Goal: Information Seeking & Learning: Learn about a topic

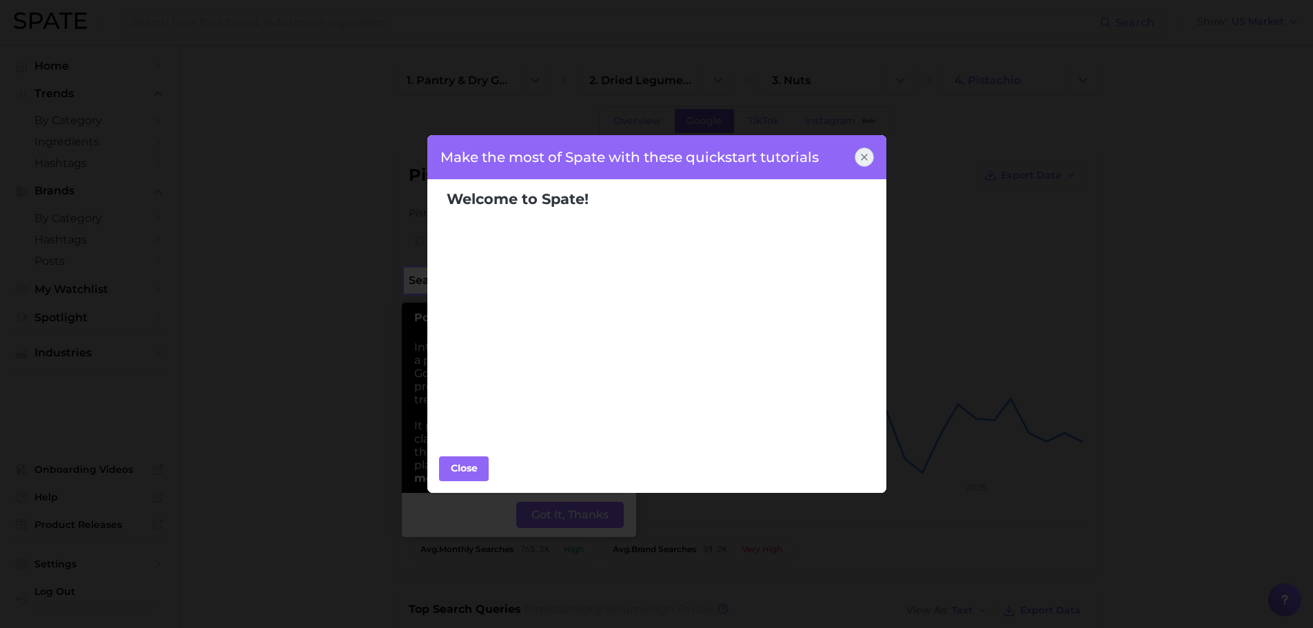
click at [866, 157] on icon at bounding box center [864, 157] width 11 height 11
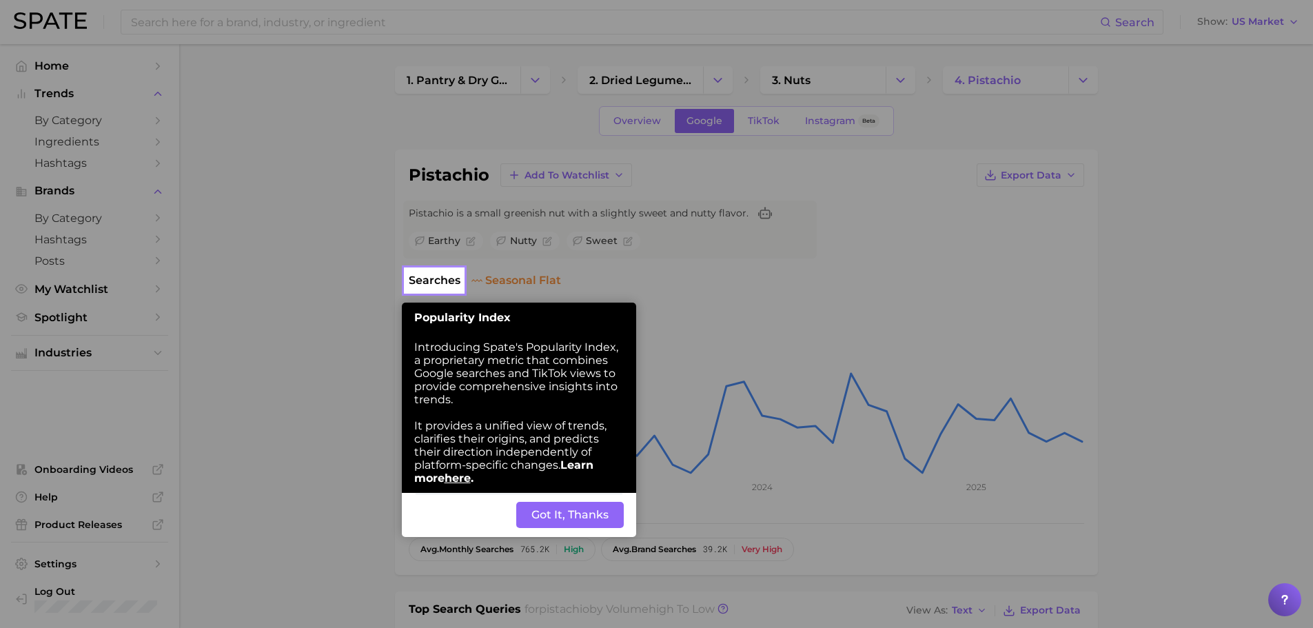
click at [529, 527] on button "Got It, Thanks" at bounding box center [570, 515] width 108 height 26
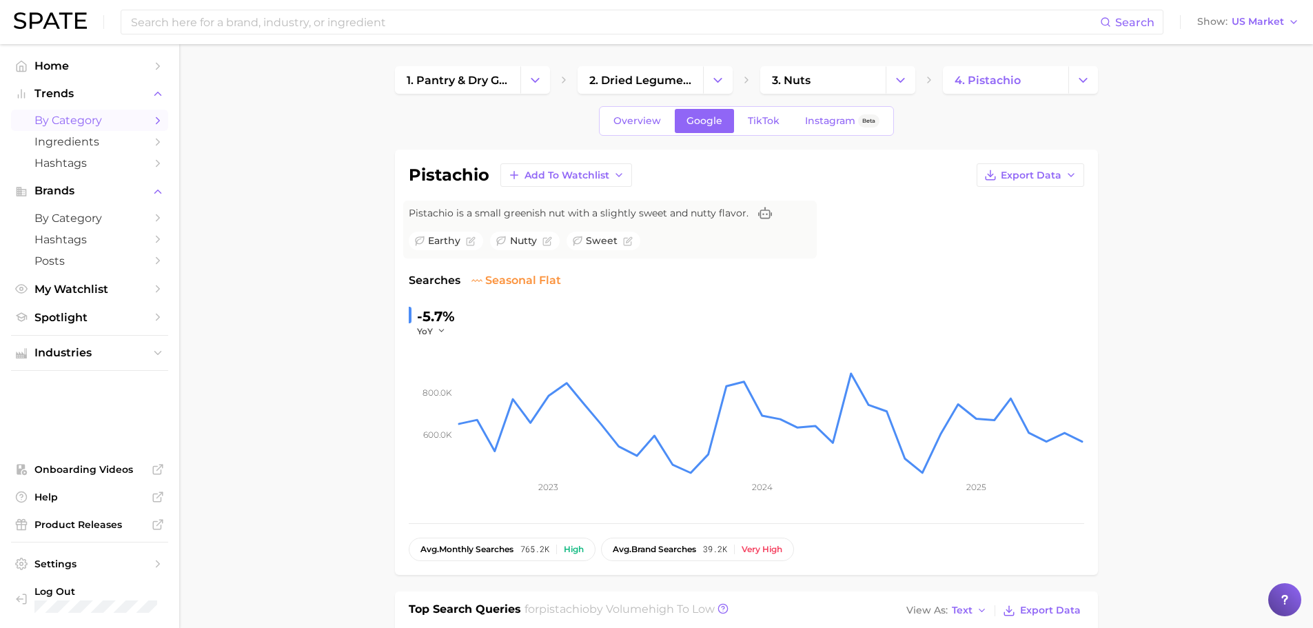
click at [155, 116] on icon "Sidebar" at bounding box center [158, 120] width 12 height 12
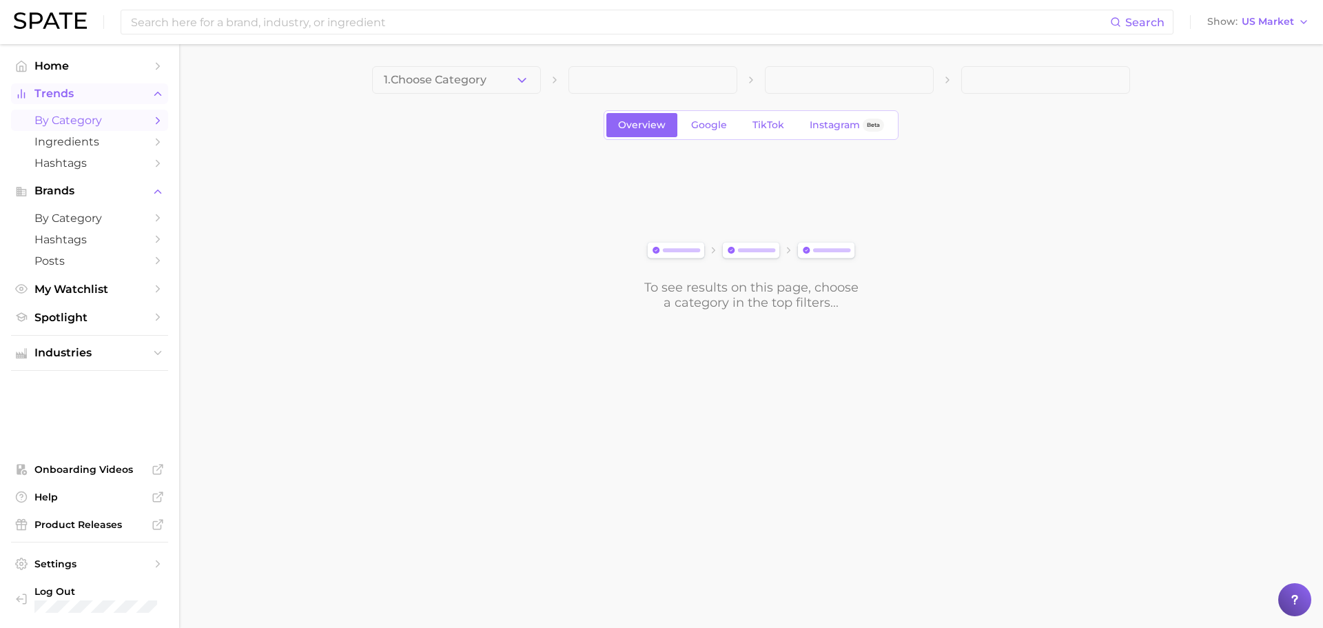
click at [65, 93] on span "Trends" at bounding box center [89, 94] width 110 height 12
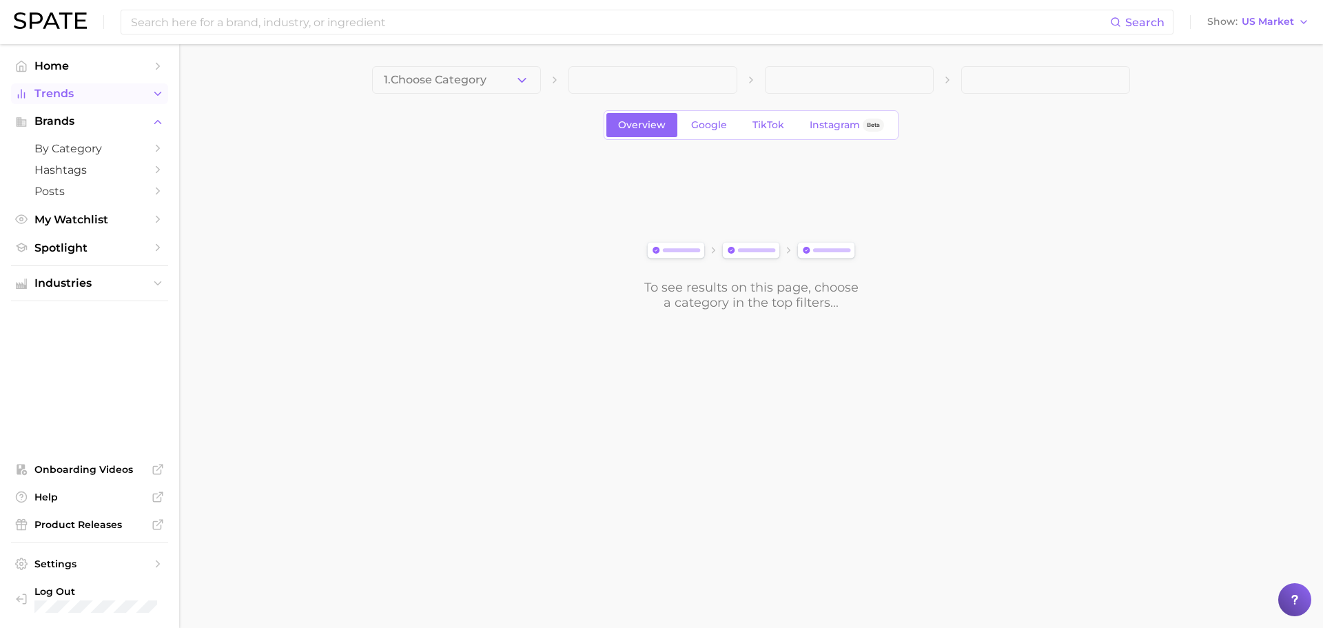
click at [94, 96] on span "Trends" at bounding box center [89, 94] width 110 height 12
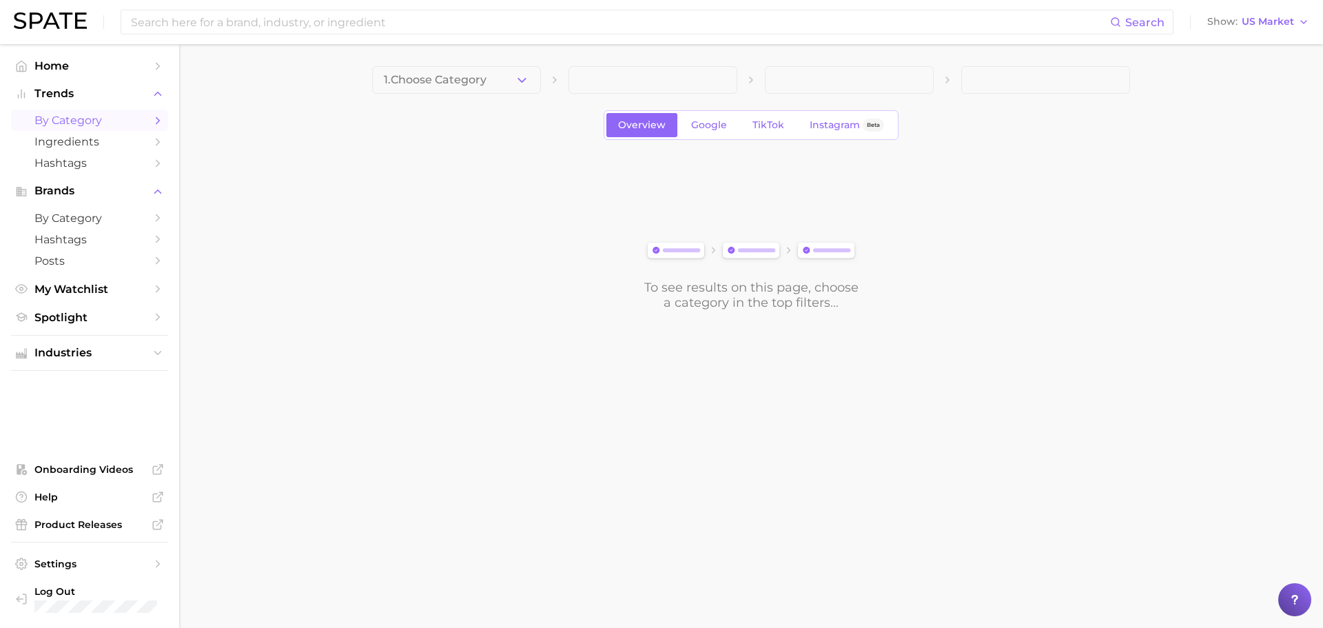
click at [488, 64] on main "1. Choose Category Overview Google TikTok Instagram Beta To see results on this…" at bounding box center [751, 211] width 1144 height 335
click at [498, 74] on button "1. Choose Category" at bounding box center [456, 80] width 169 height 28
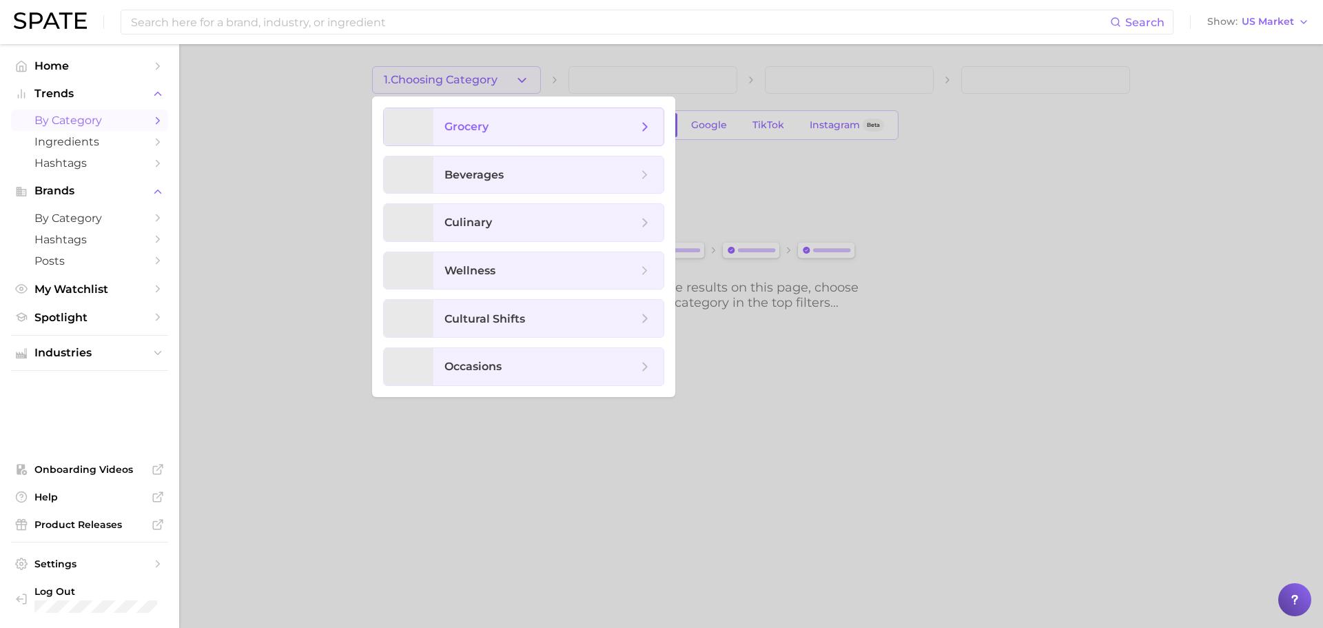
click at [506, 121] on span "grocery" at bounding box center [541, 126] width 193 height 15
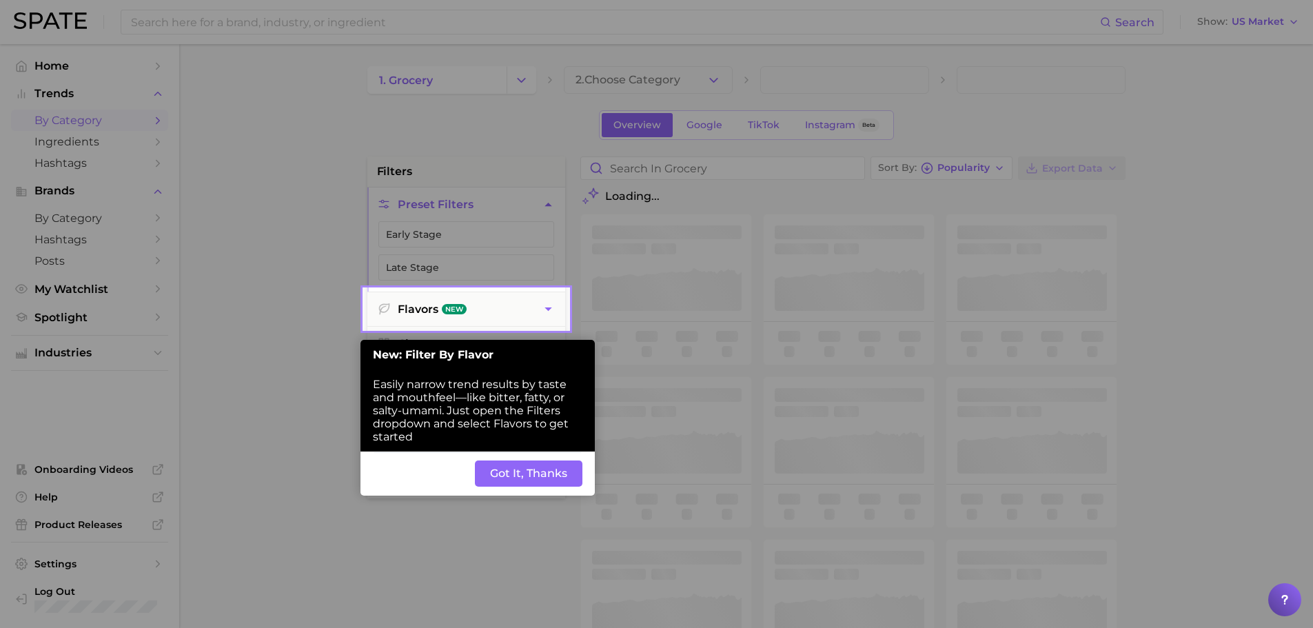
click at [498, 463] on button "Got It, Thanks" at bounding box center [529, 473] width 108 height 26
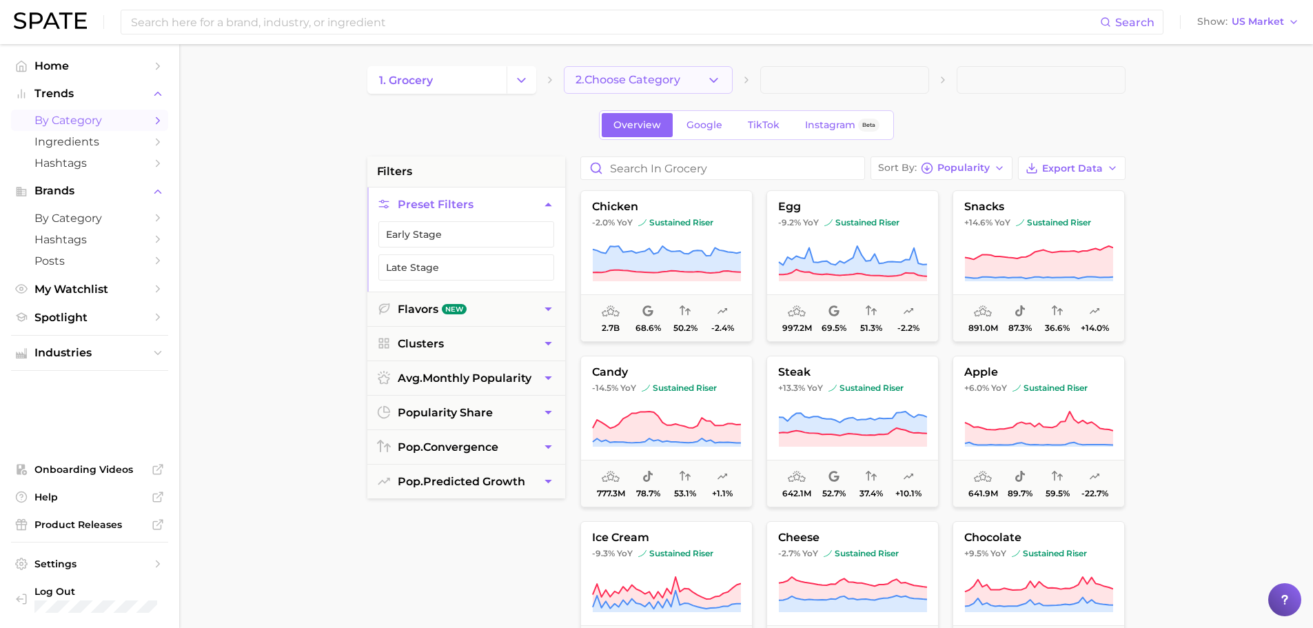
click at [721, 84] on button "2. Choose Category" at bounding box center [648, 80] width 169 height 28
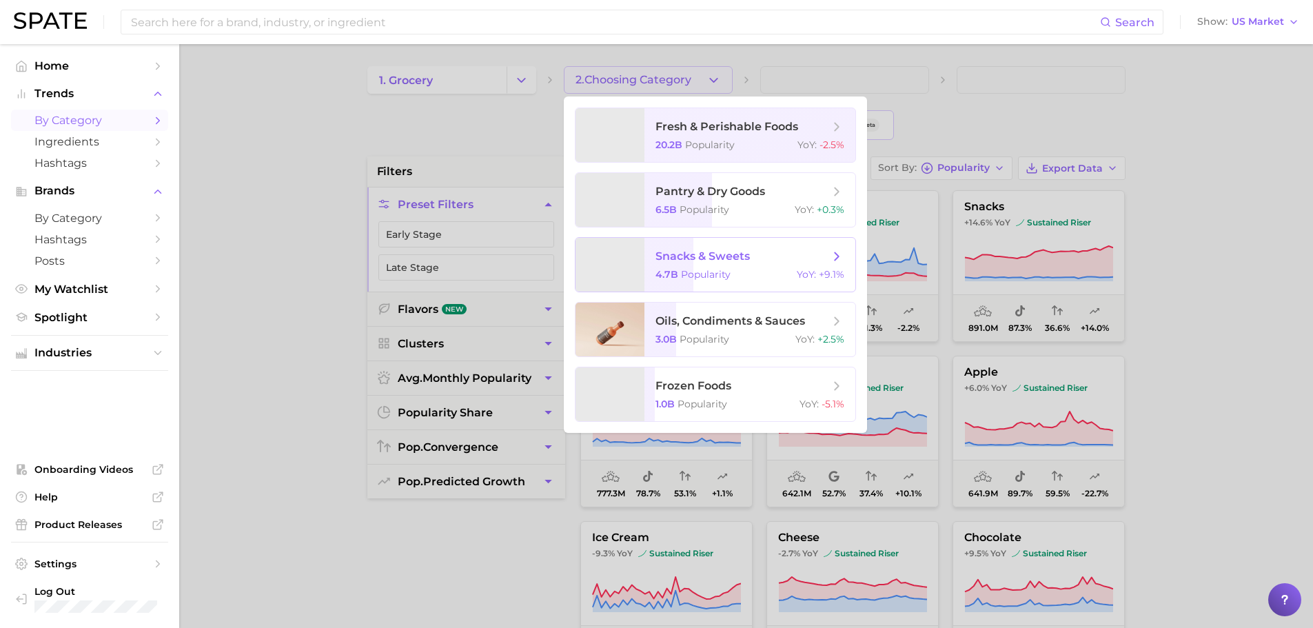
click at [688, 274] on span "Popularity" at bounding box center [706, 274] width 50 height 12
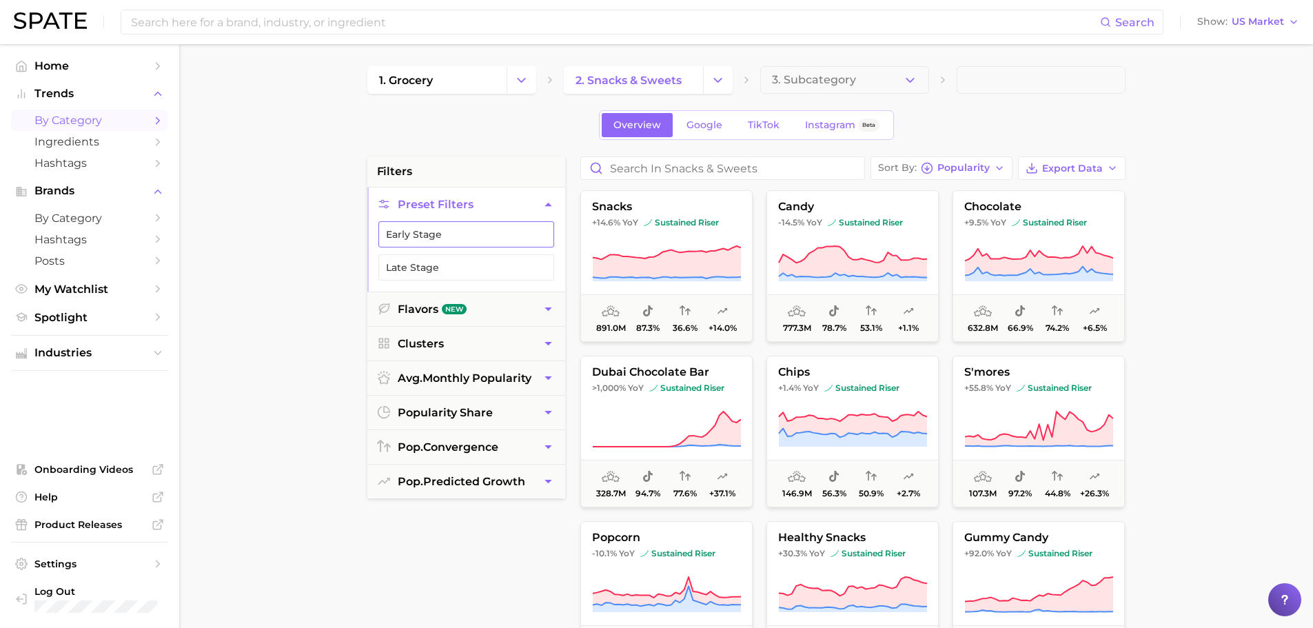
drag, startPoint x: 441, startPoint y: 233, endPoint x: 533, endPoint y: 258, distance: 95.0
click at [441, 233] on button "Early Stage" at bounding box center [466, 234] width 176 height 26
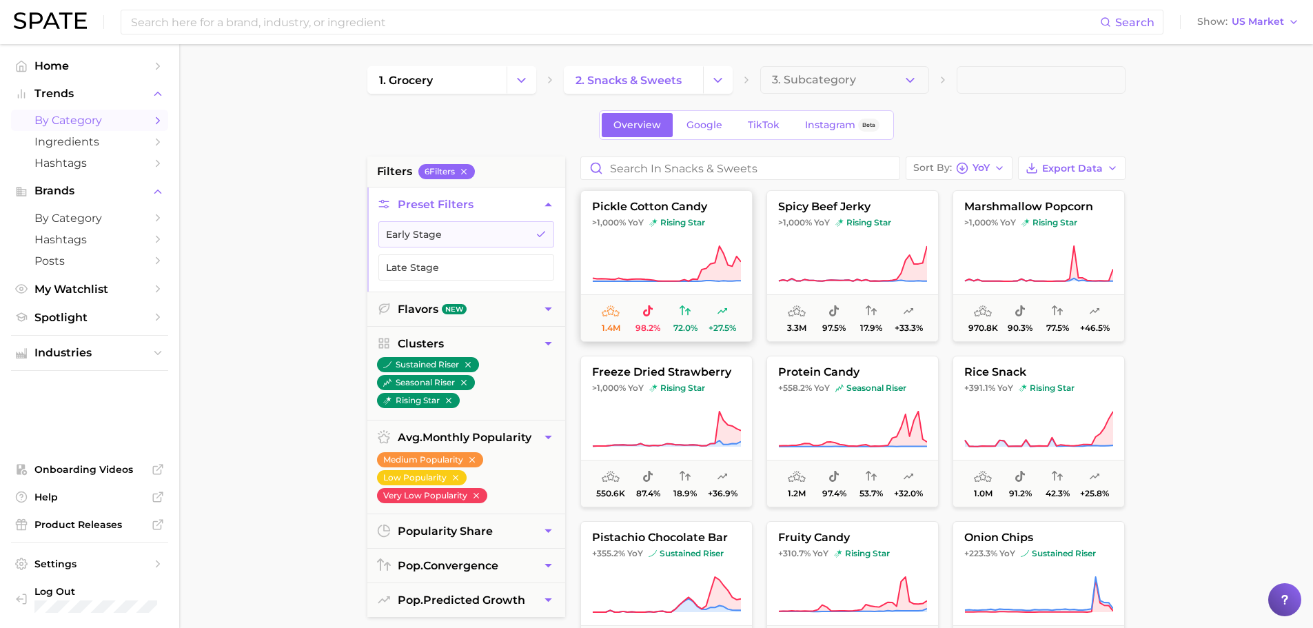
click at [692, 262] on icon at bounding box center [666, 264] width 149 height 39
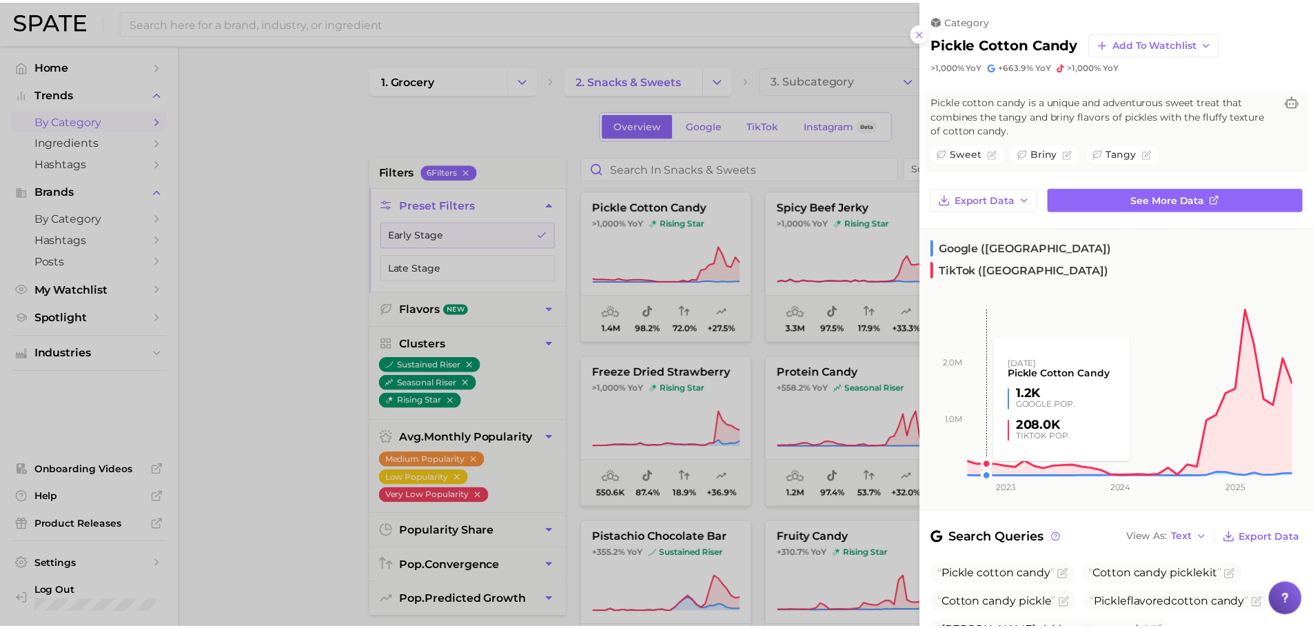
scroll to position [132, 0]
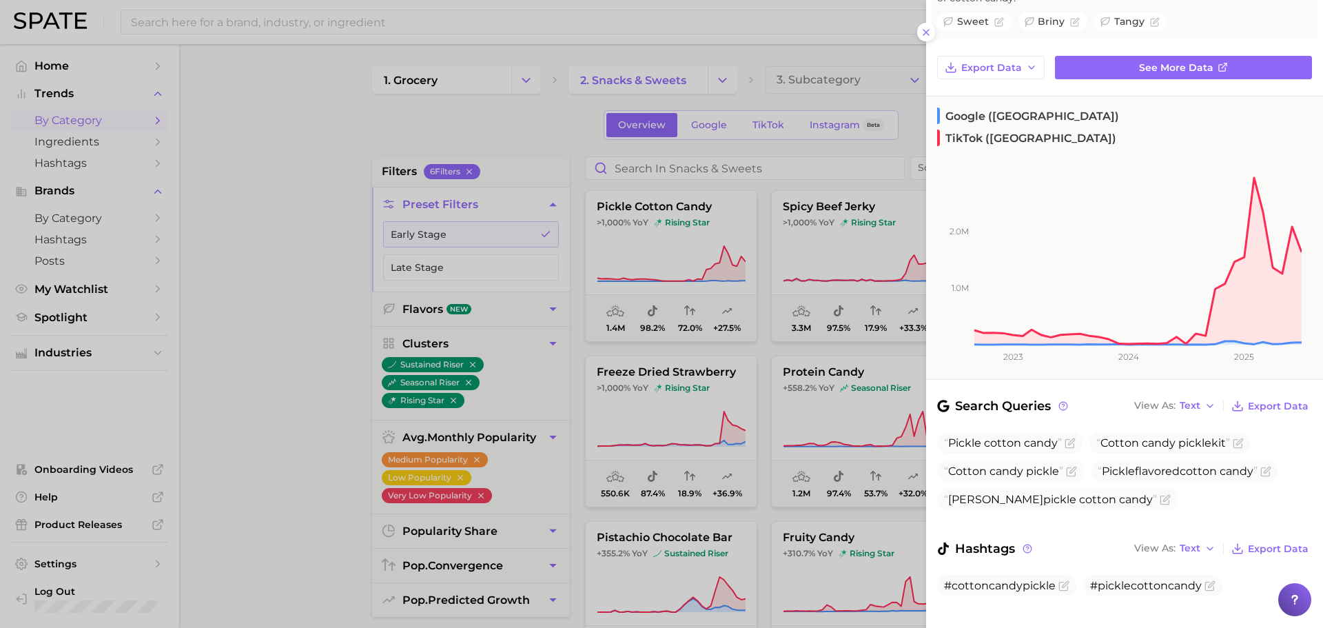
click at [233, 363] on div at bounding box center [661, 314] width 1323 height 628
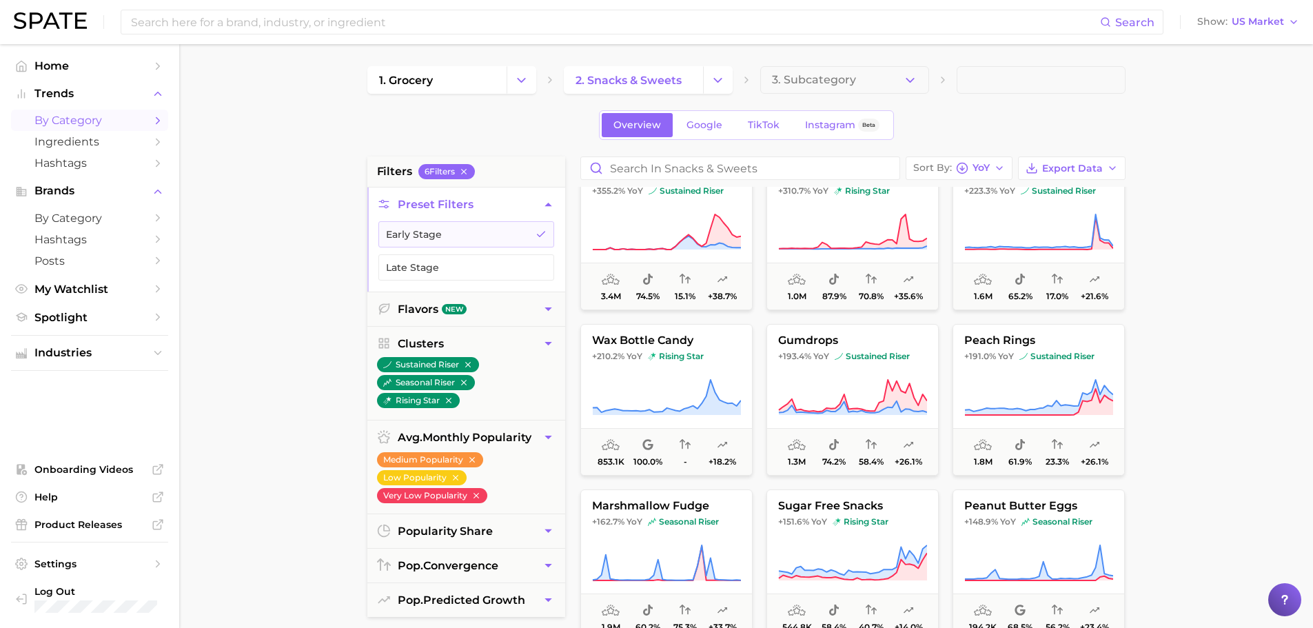
scroll to position [413, 0]
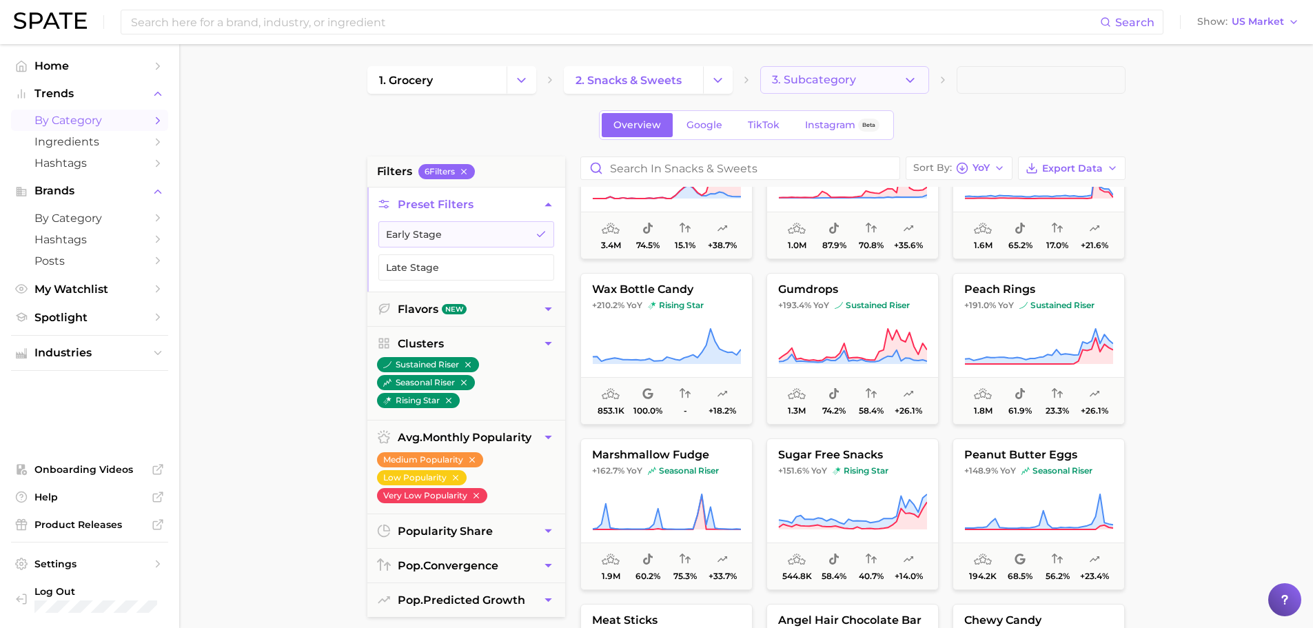
click at [904, 66] on button "3. Subcategory" at bounding box center [844, 80] width 169 height 28
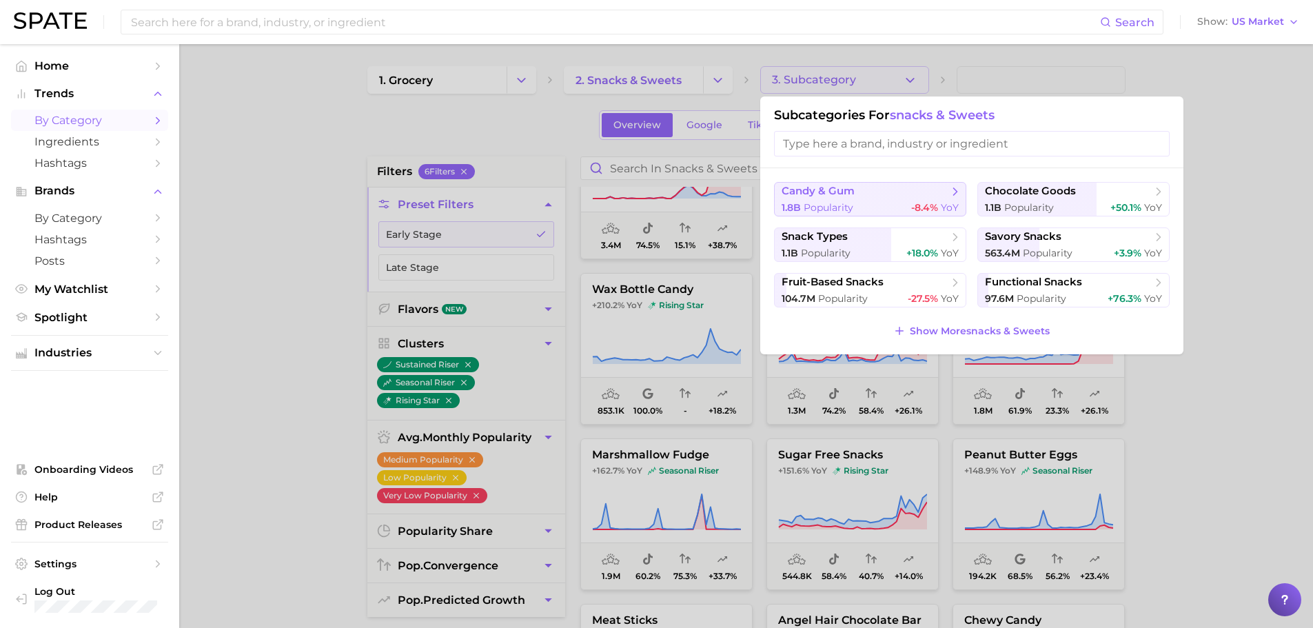
click at [826, 198] on button "candy & gum 1.8b Popularity -8.4% YoY" at bounding box center [870, 199] width 192 height 34
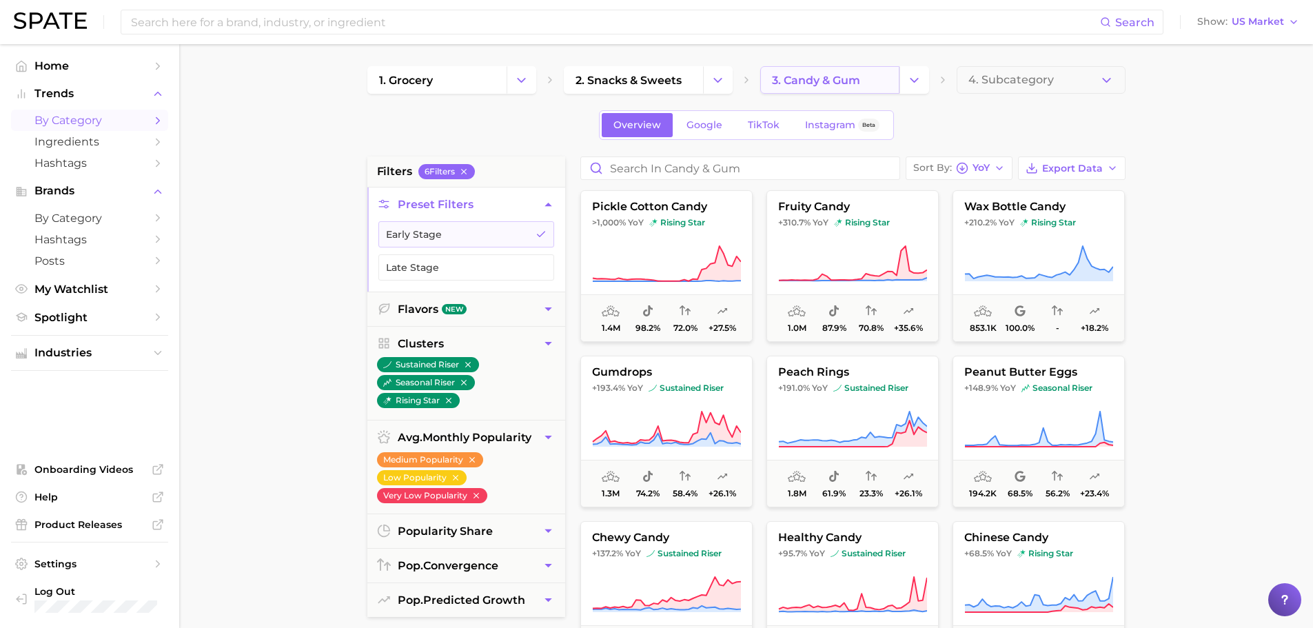
click at [837, 81] on span "3. candy & gum" at bounding box center [816, 80] width 88 height 13
click at [910, 83] on icon "Change Category" at bounding box center [914, 80] width 14 height 14
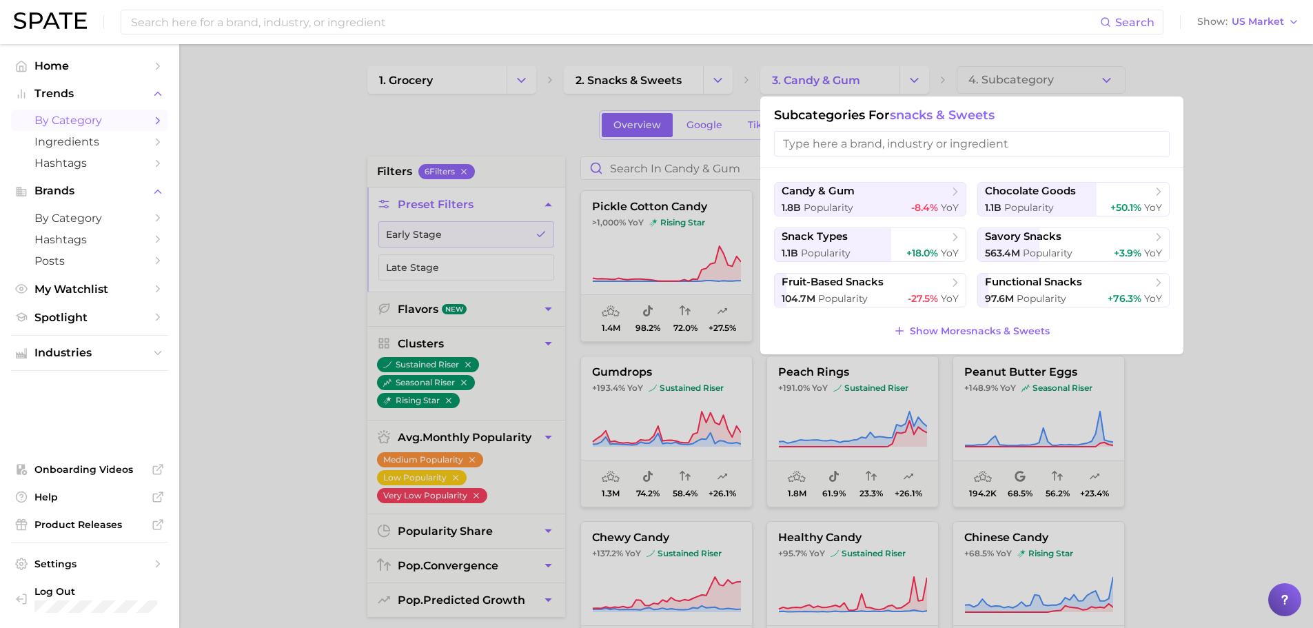
click at [529, 136] on div at bounding box center [656, 314] width 1313 height 628
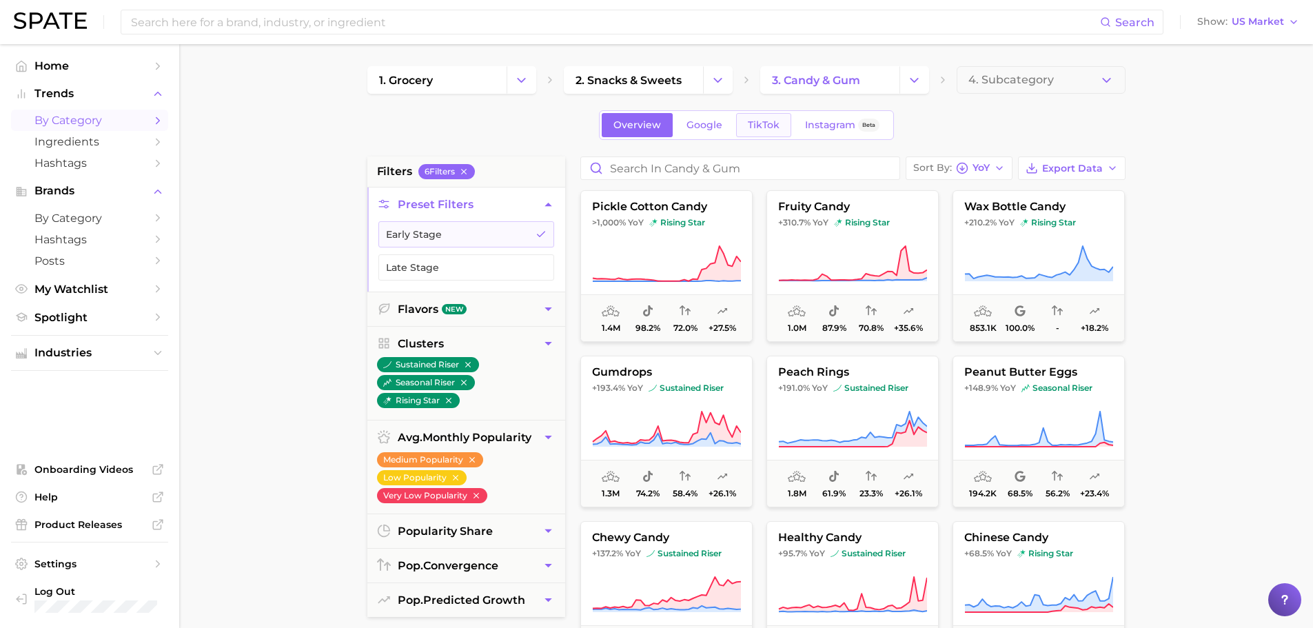
click at [775, 126] on span "TikTok" at bounding box center [764, 125] width 32 height 12
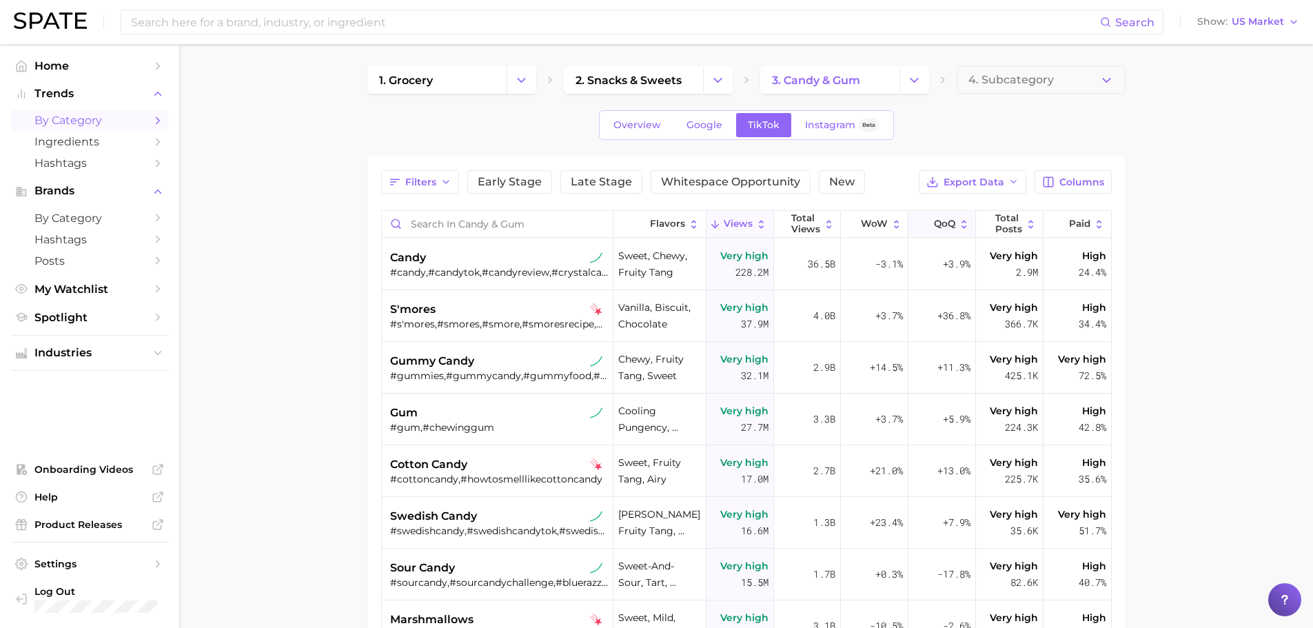
click at [944, 223] on span "QoQ" at bounding box center [944, 223] width 21 height 11
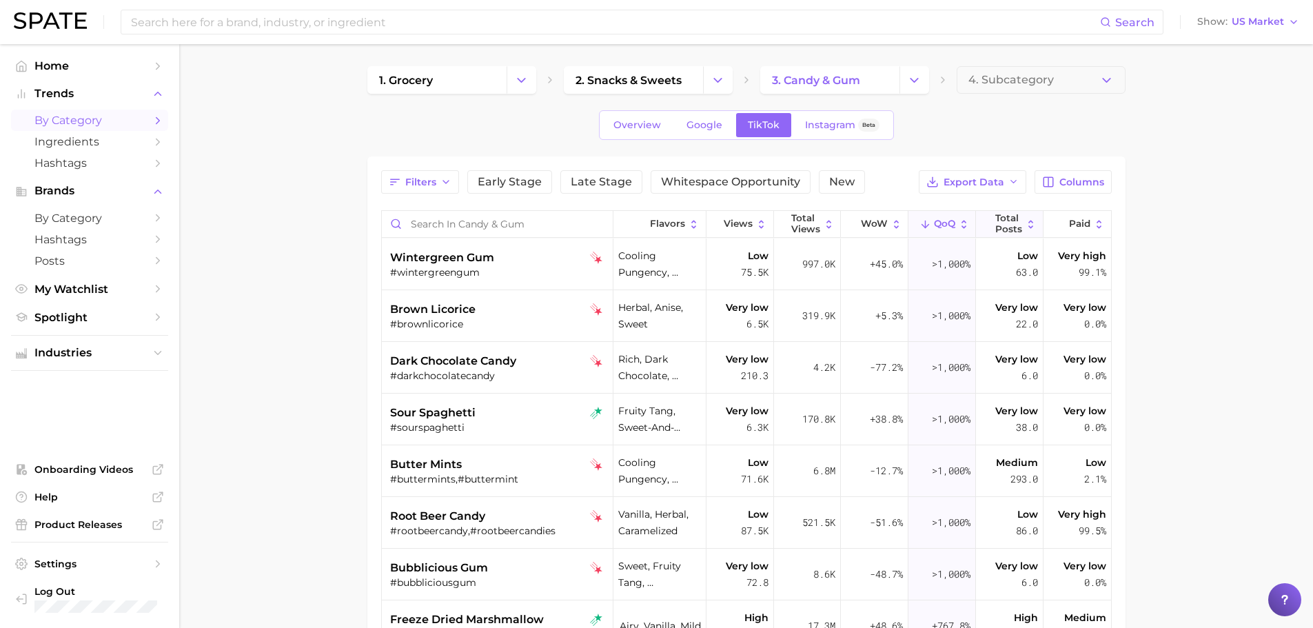
click at [995, 228] on span "Total Posts" at bounding box center [1008, 223] width 27 height 21
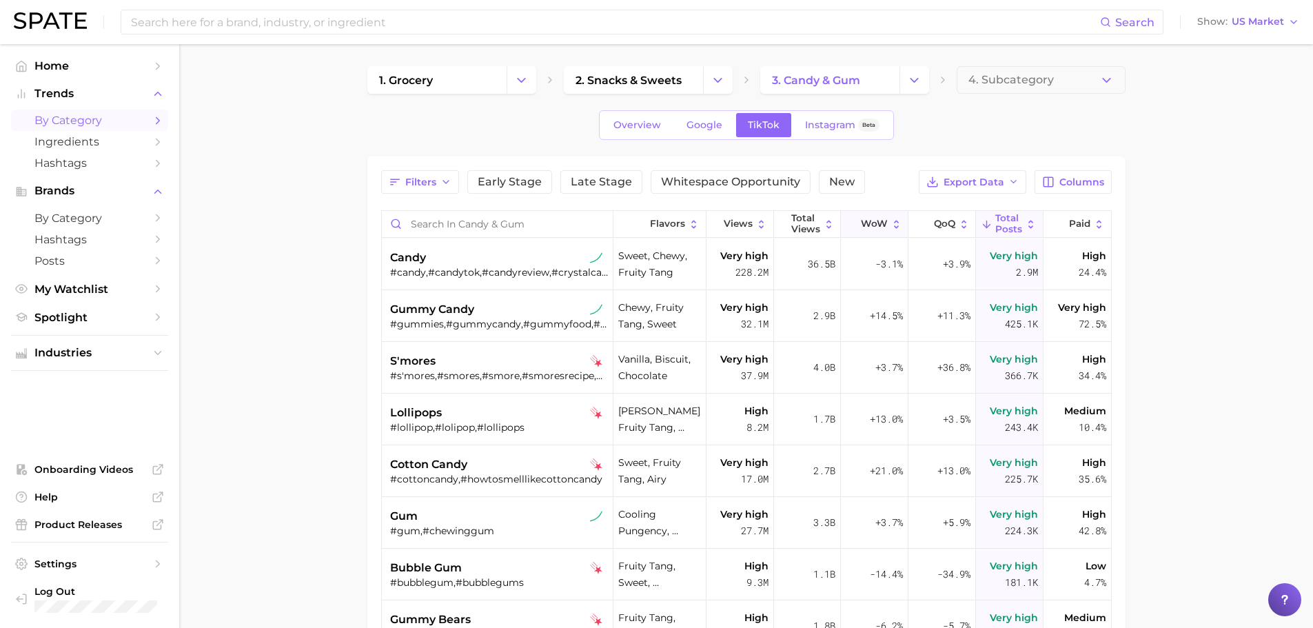
click at [868, 227] on span "WoW" at bounding box center [874, 223] width 27 height 11
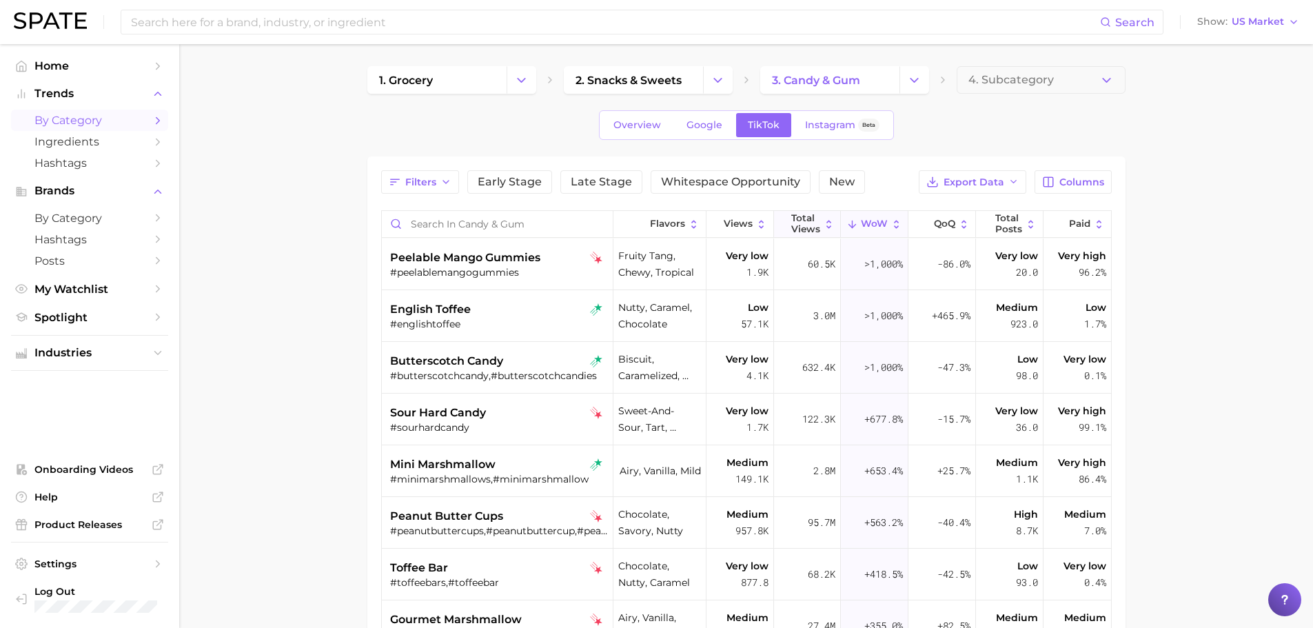
click at [799, 221] on span "Total Views" at bounding box center [805, 223] width 29 height 21
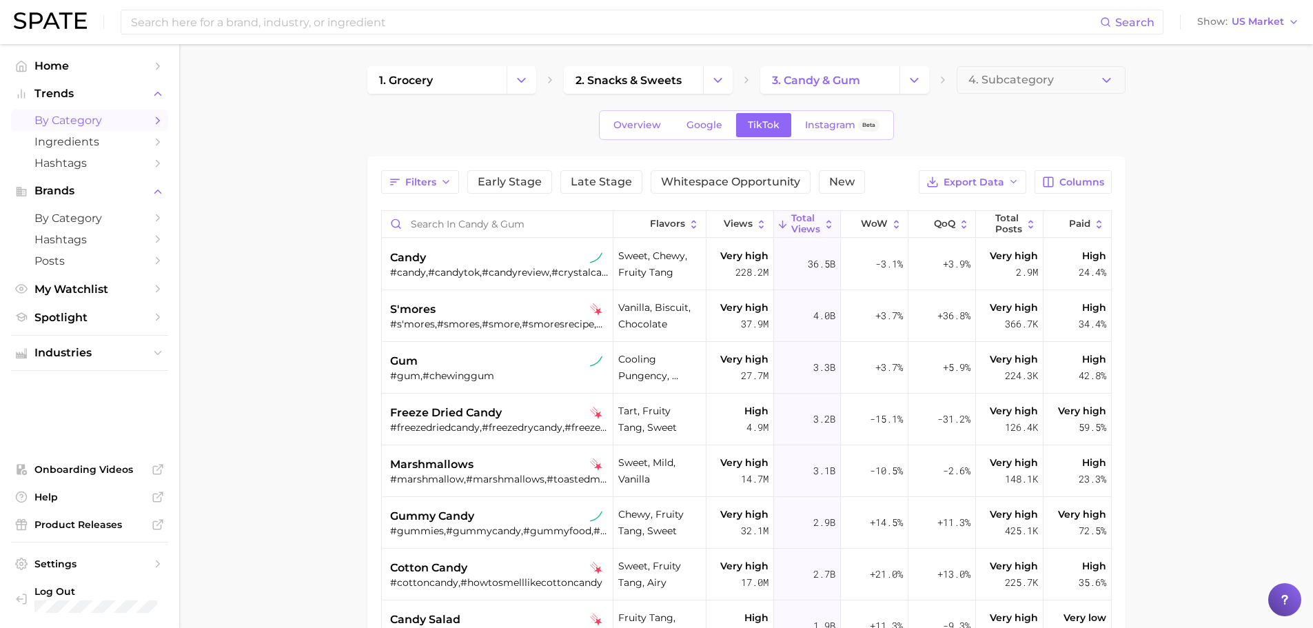
click at [815, 225] on button "Total Views" at bounding box center [808, 224] width 68 height 27
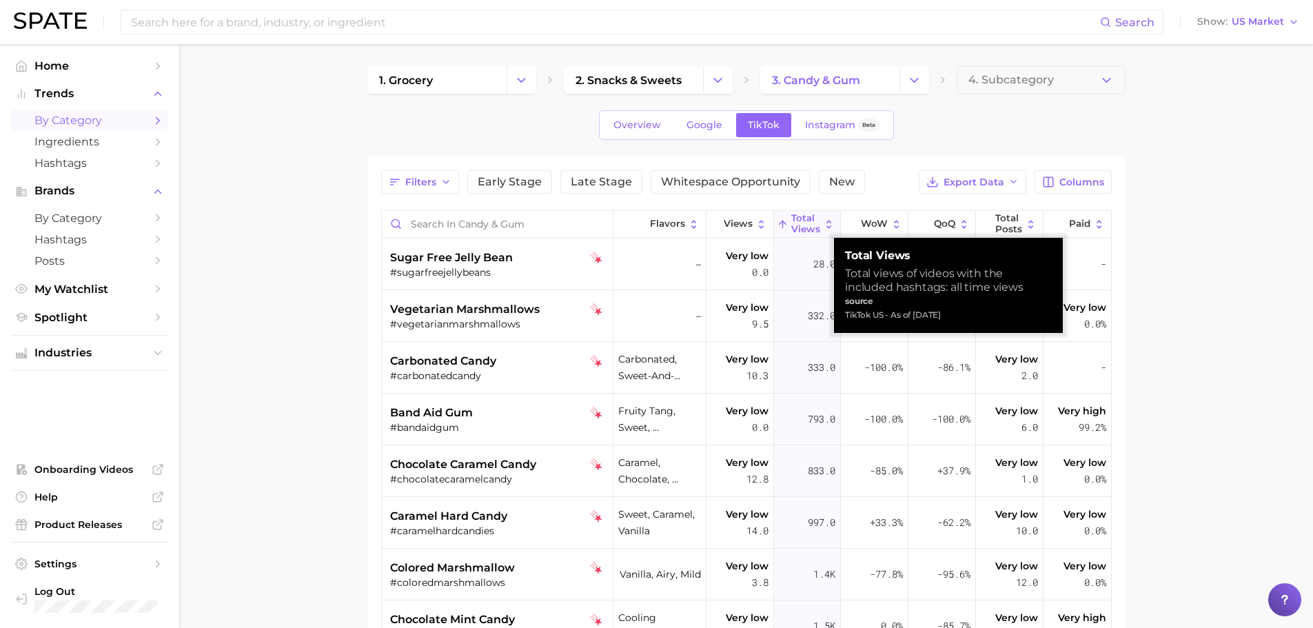
click at [813, 225] on button "Total Views" at bounding box center [808, 224] width 68 height 27
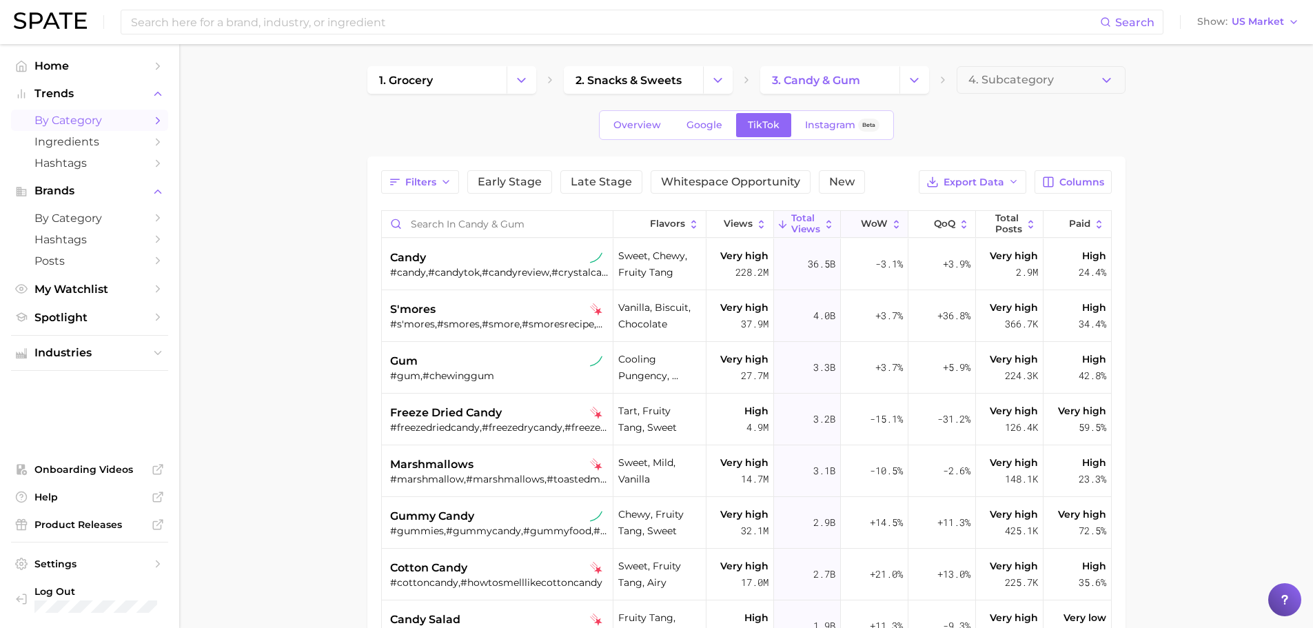
click at [877, 221] on span "WoW" at bounding box center [874, 223] width 27 height 11
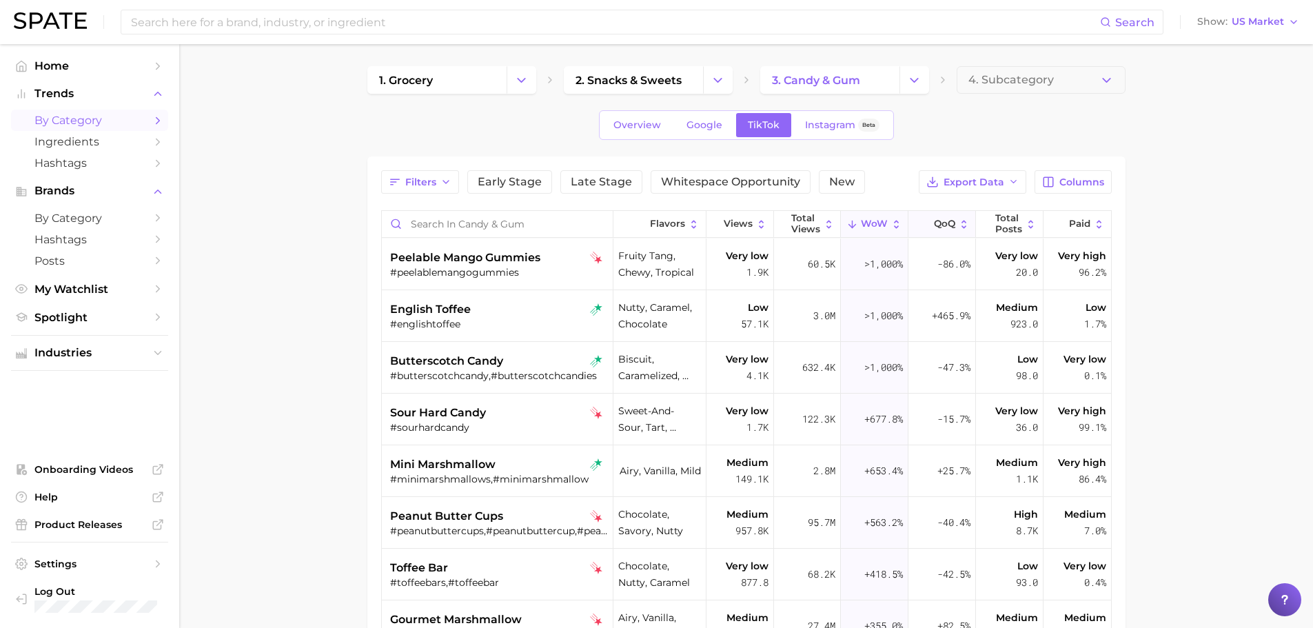
click at [958, 225] on icon at bounding box center [964, 224] width 12 height 12
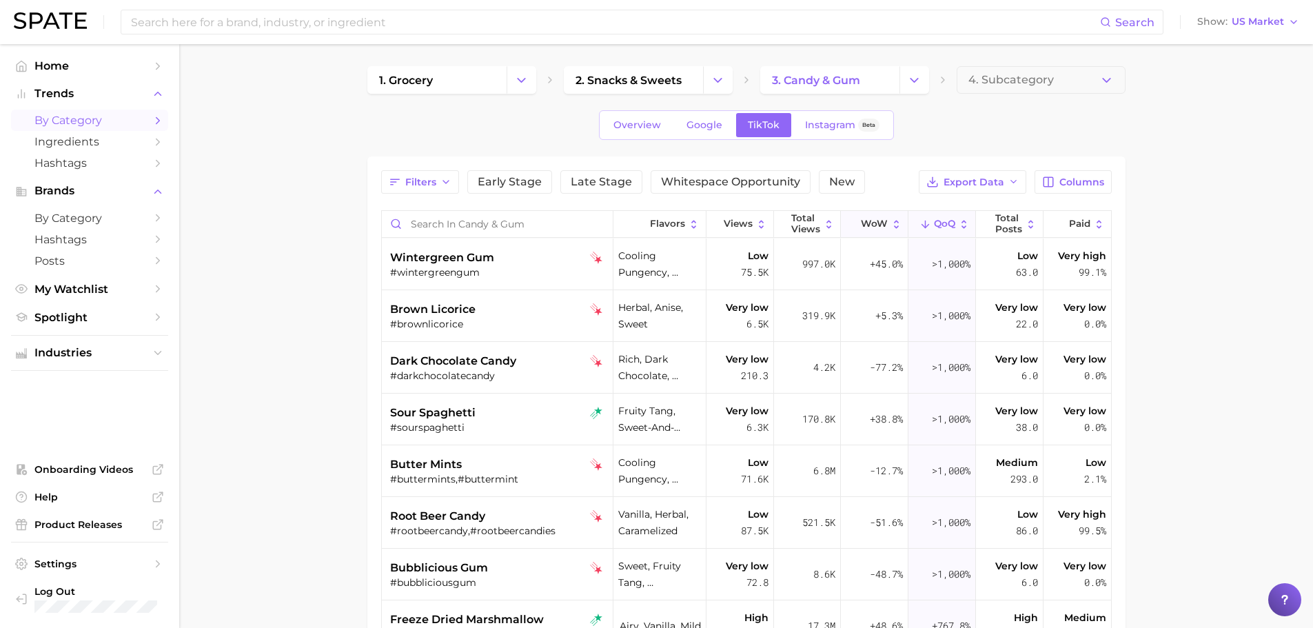
click at [870, 225] on span "WoW" at bounding box center [874, 223] width 27 height 11
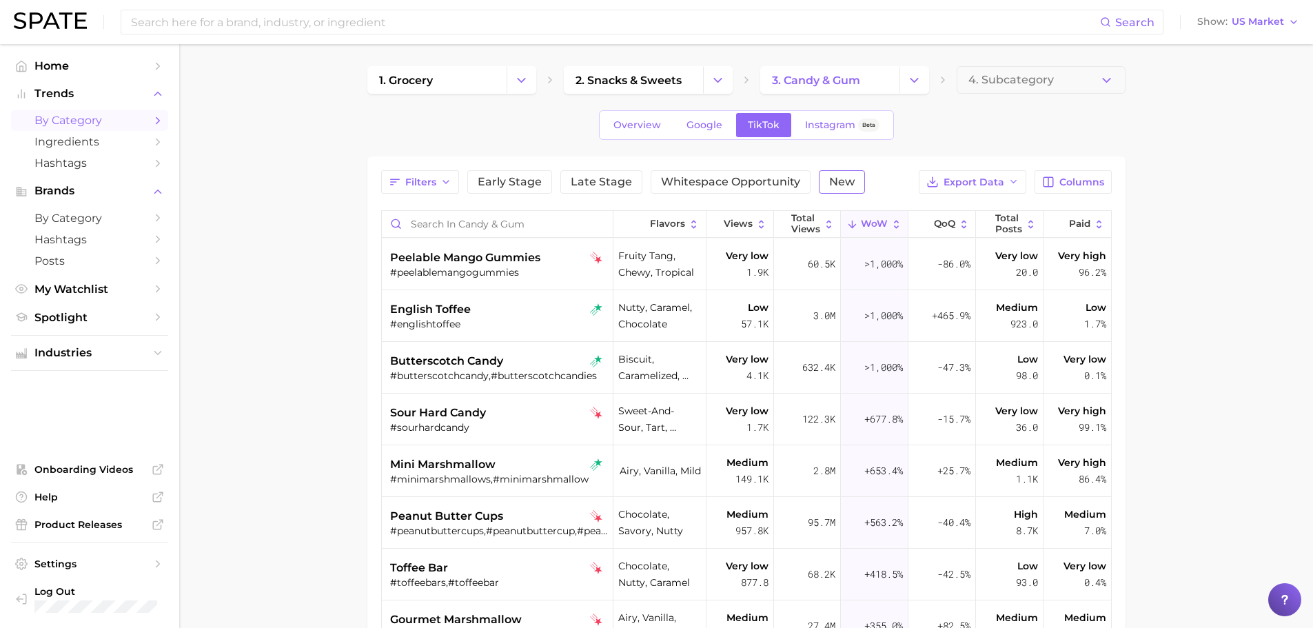
click at [834, 184] on span "New" at bounding box center [841, 181] width 25 height 11
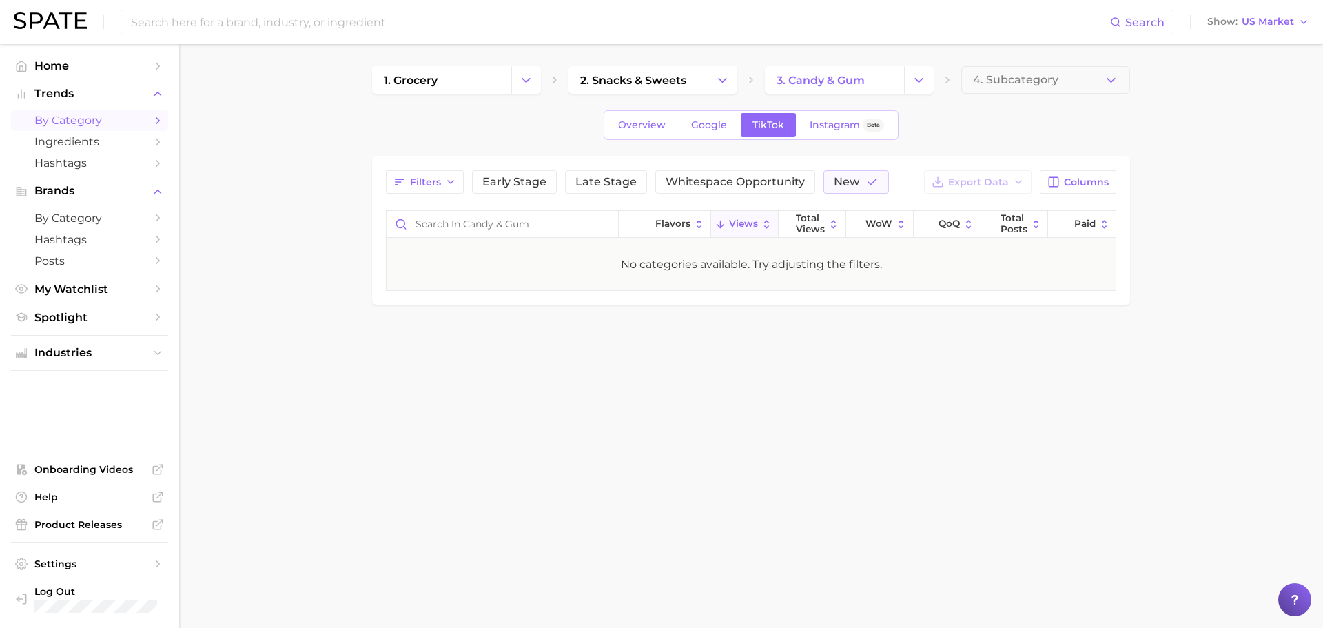
click at [729, 214] on button "Views" at bounding box center [745, 224] width 68 height 27
click at [689, 223] on span "Flavors" at bounding box center [672, 223] width 35 height 11
click at [884, 225] on span "WoW" at bounding box center [879, 223] width 27 height 11
click at [852, 185] on span "New" at bounding box center [846, 181] width 25 height 11
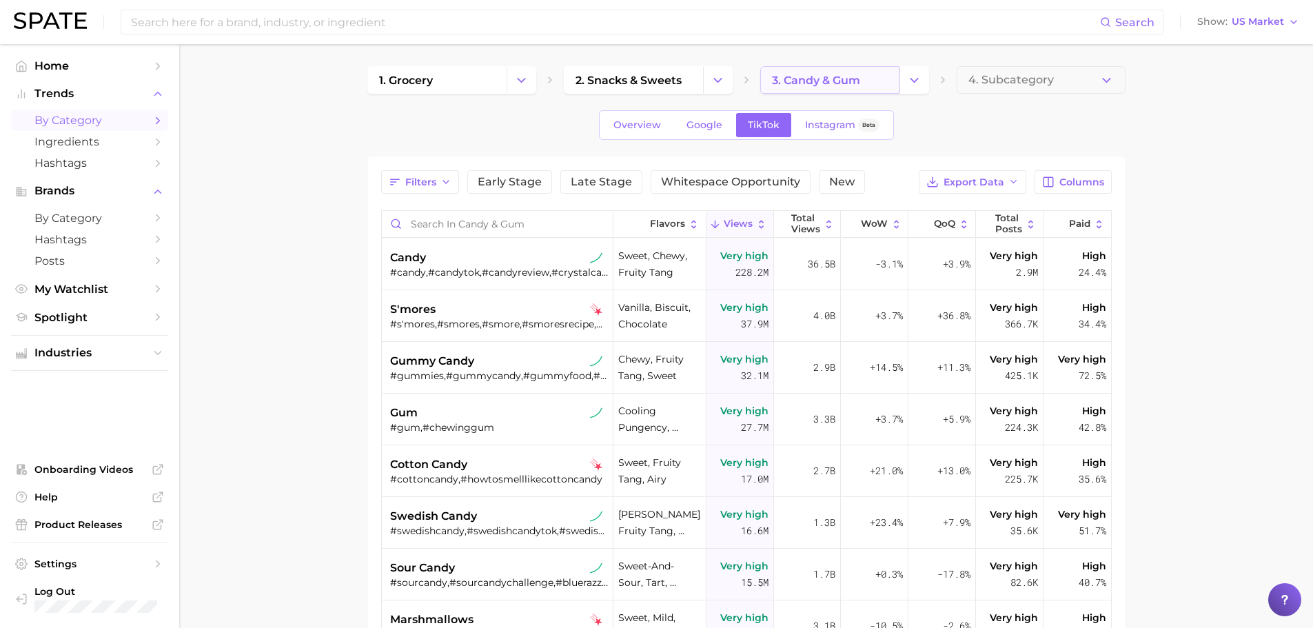
click at [799, 79] on span "3. candy & gum" at bounding box center [816, 80] width 88 height 13
click at [912, 74] on icon "Change Category" at bounding box center [914, 80] width 14 height 14
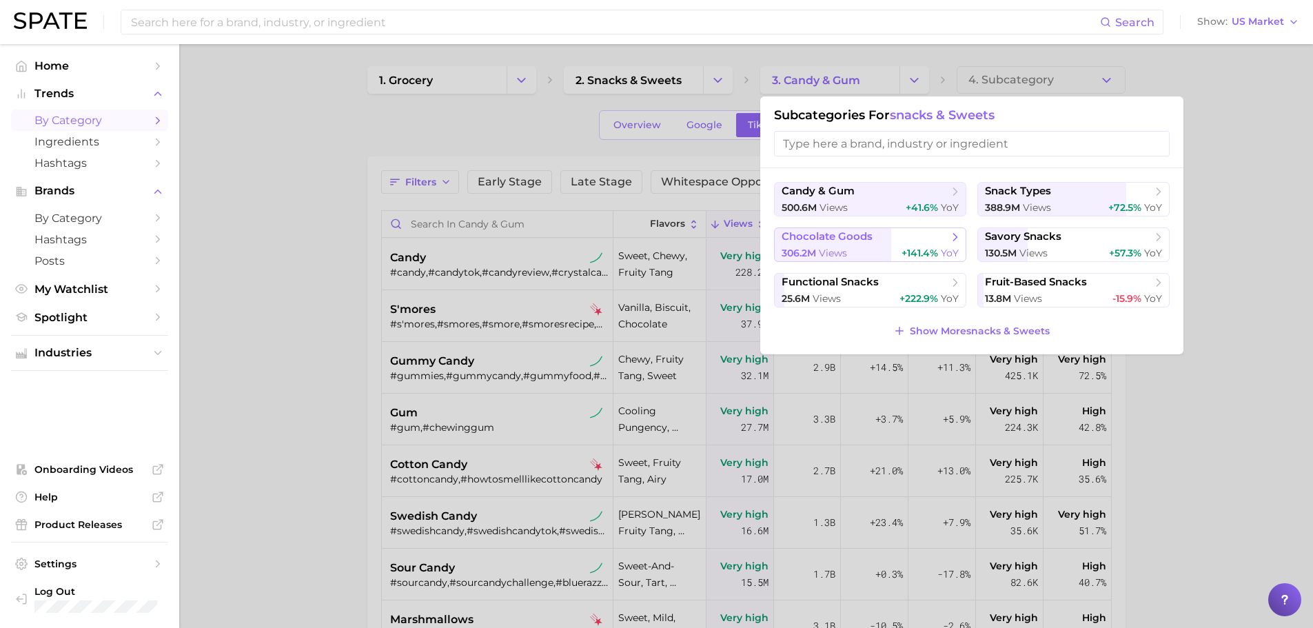
click at [844, 232] on span "chocolate goods" at bounding box center [827, 236] width 91 height 13
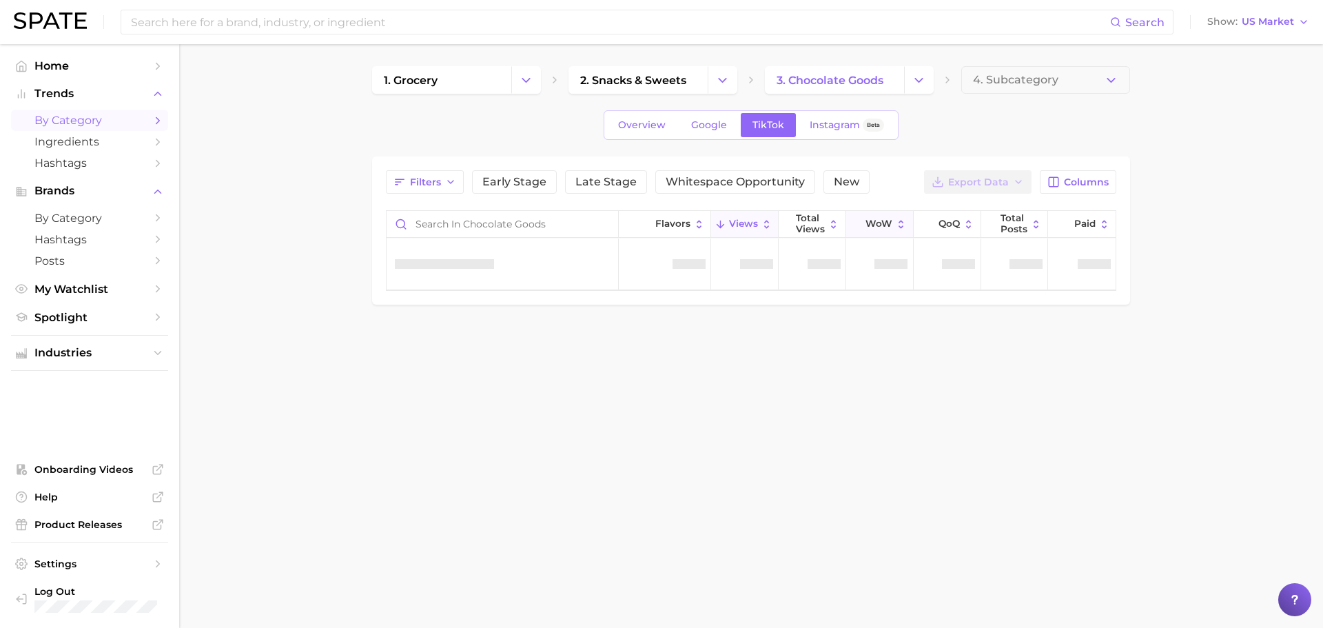
click at [880, 221] on span "WoW" at bounding box center [879, 223] width 27 height 11
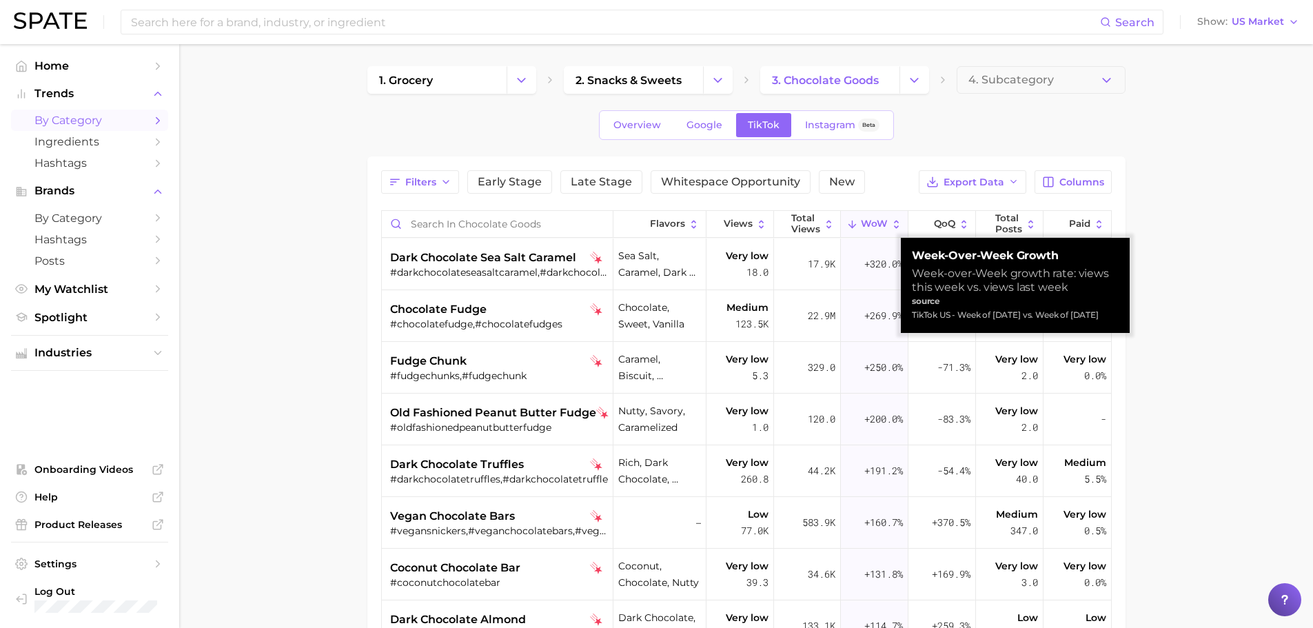
click at [865, 224] on span "WoW" at bounding box center [874, 223] width 27 height 11
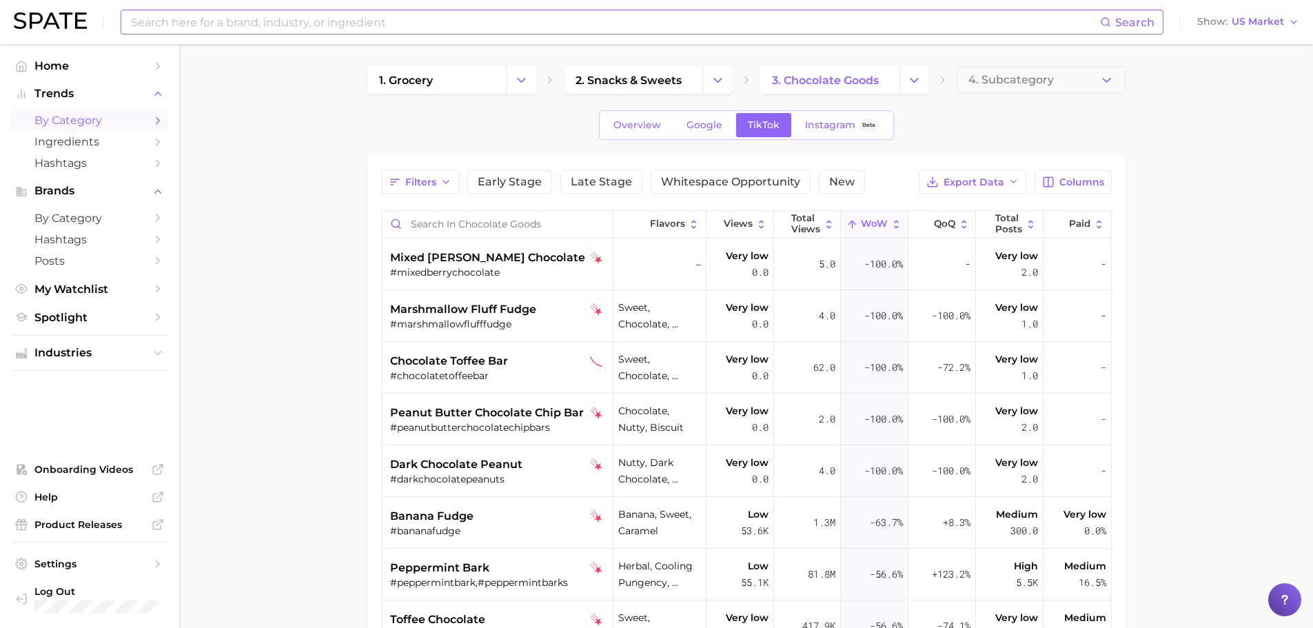
click at [316, 17] on input at bounding box center [615, 21] width 970 height 23
click at [316, 17] on input "pr" at bounding box center [615, 21] width 970 height 23
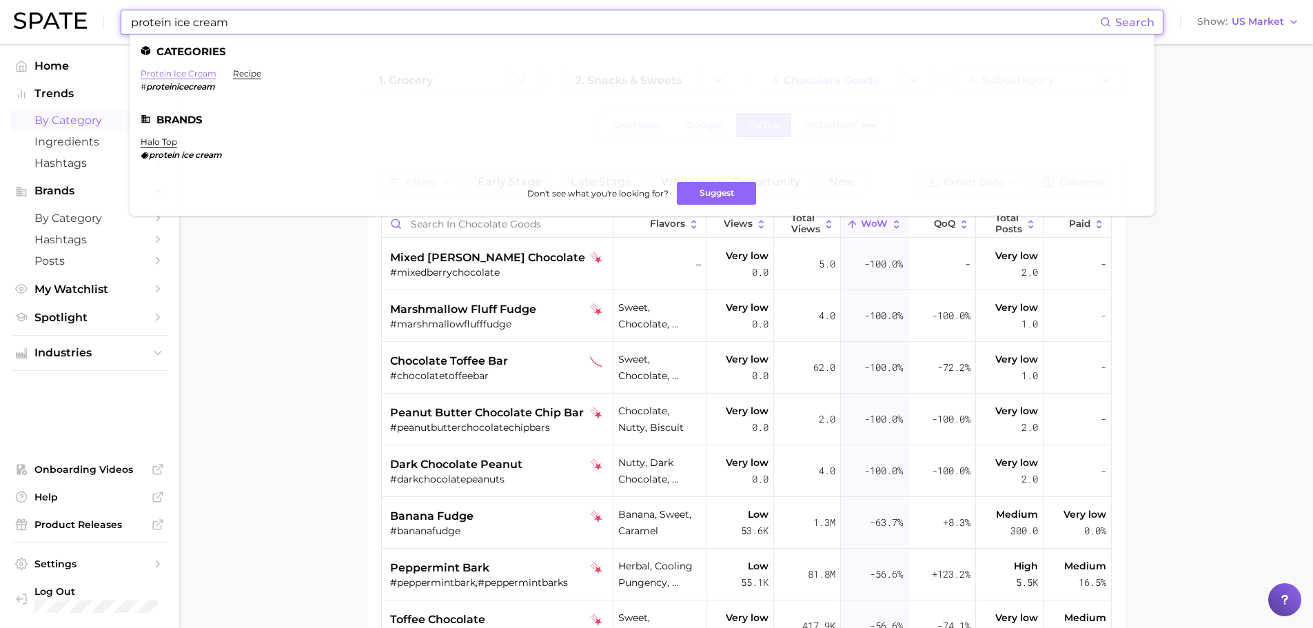
type input "protein ice cream"
click at [168, 76] on link "protein ice cream" at bounding box center [179, 73] width 76 height 10
